Goal: Find specific page/section: Find specific page/section

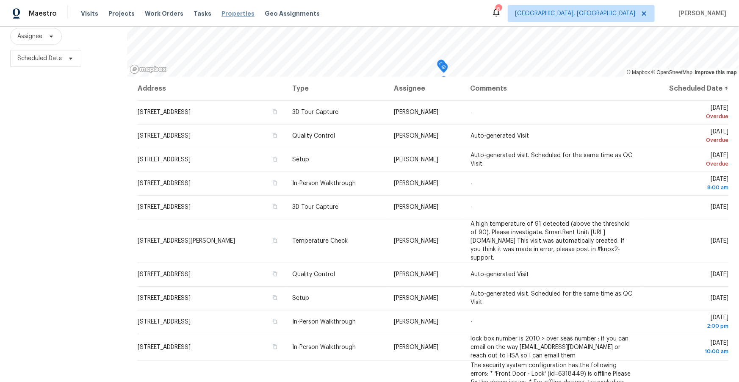
click at [238, 14] on span "Properties" at bounding box center [238, 13] width 33 height 8
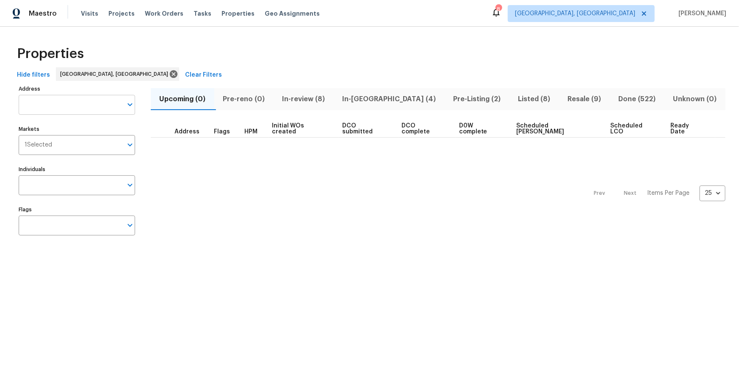
click at [76, 105] on input "Address" at bounding box center [71, 105] width 104 height 20
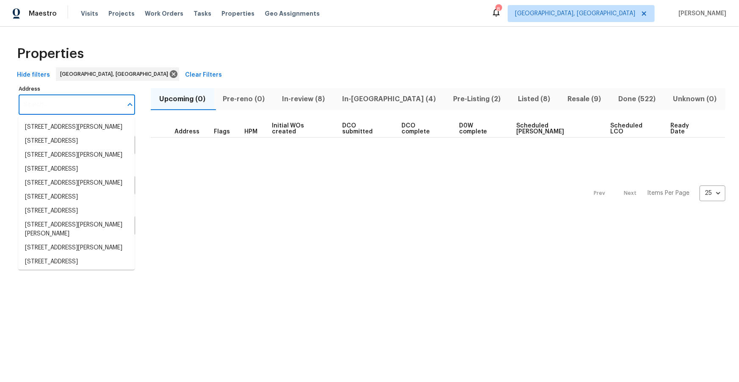
paste input "[STREET_ADDRESS]"
type input "[STREET_ADDRESS]"
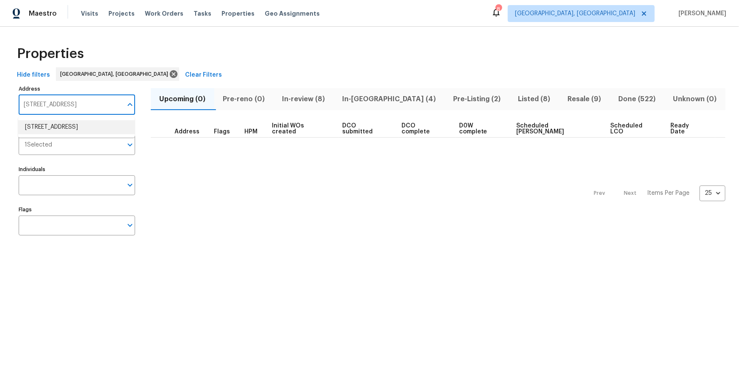
click at [78, 129] on li "[STREET_ADDRESS]" at bounding box center [76, 127] width 116 height 14
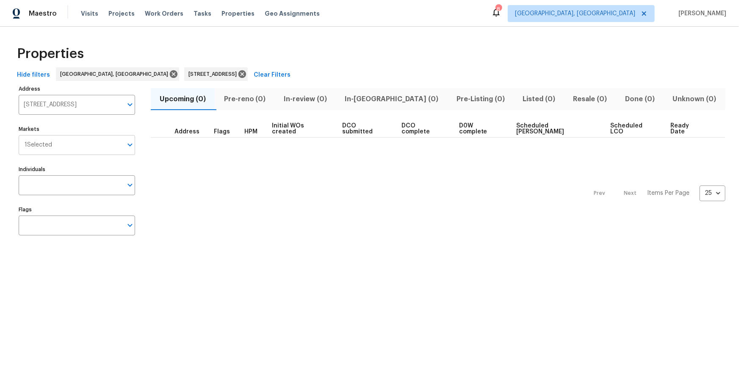
click at [99, 143] on input "Markets" at bounding box center [87, 145] width 70 height 20
click at [100, 143] on input "Markets" at bounding box center [87, 145] width 70 height 20
type input "sa"
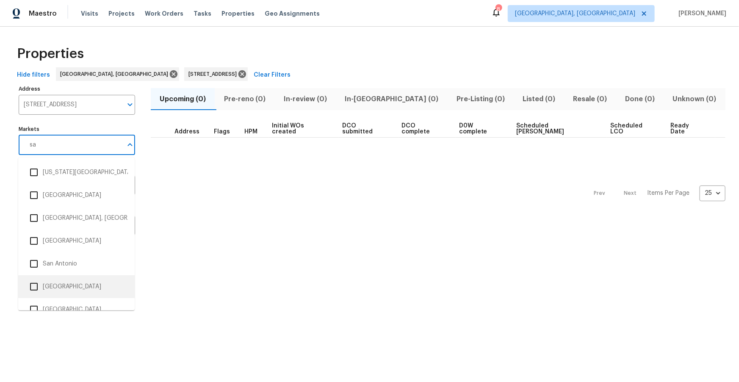
click at [45, 285] on li "San Diego" at bounding box center [76, 287] width 103 height 18
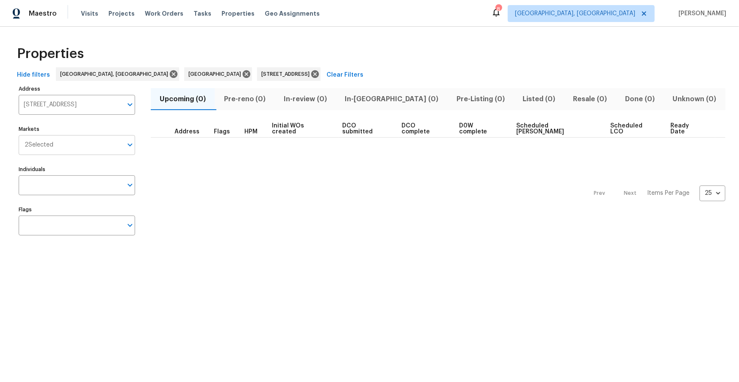
click at [87, 142] on input "Markets" at bounding box center [87, 145] width 69 height 20
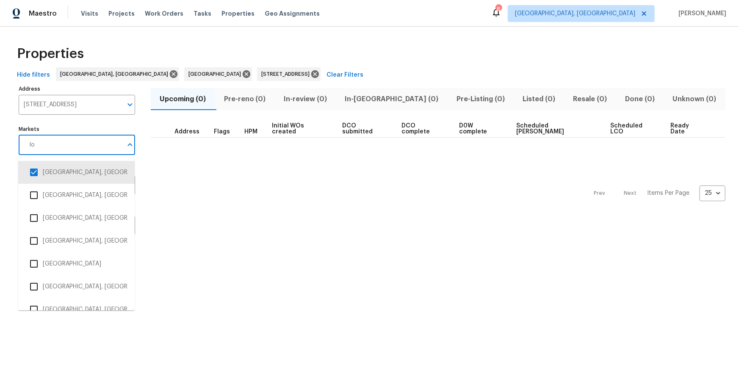
type input "los"
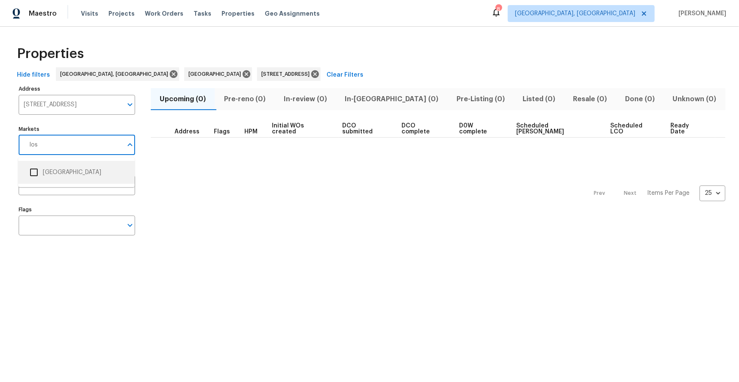
click at [65, 169] on li "Los Angeles" at bounding box center [76, 172] width 103 height 18
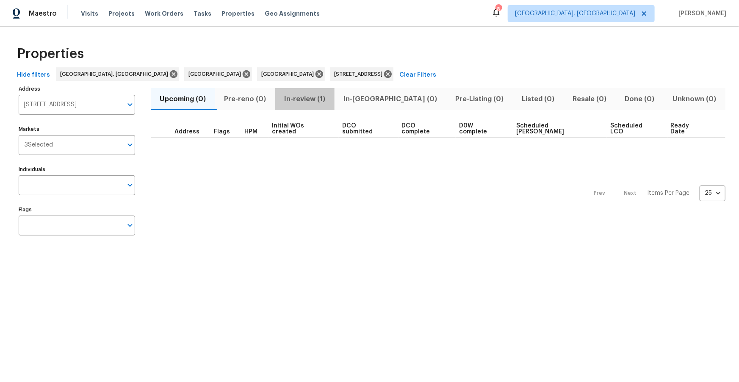
click at [298, 96] on span "In-review (1)" at bounding box center [304, 99] width 49 height 12
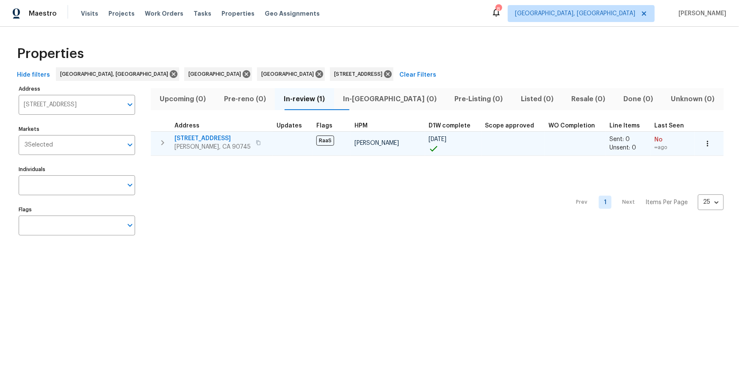
click at [201, 140] on span "639 E Pacific St" at bounding box center [212, 138] width 76 height 8
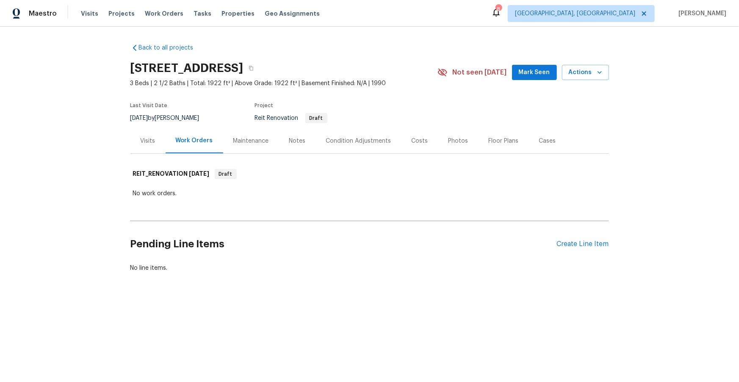
click at [360, 139] on div "Condition Adjustments" at bounding box center [358, 141] width 65 height 8
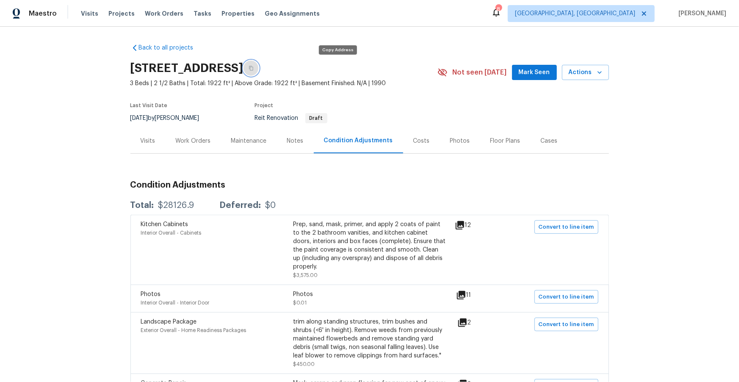
drag, startPoint x: 335, startPoint y: 70, endPoint x: 291, endPoint y: 47, distance: 49.1
click at [254, 69] on icon "button" at bounding box center [251, 68] width 5 height 5
